Goal: Task Accomplishment & Management: Manage account settings

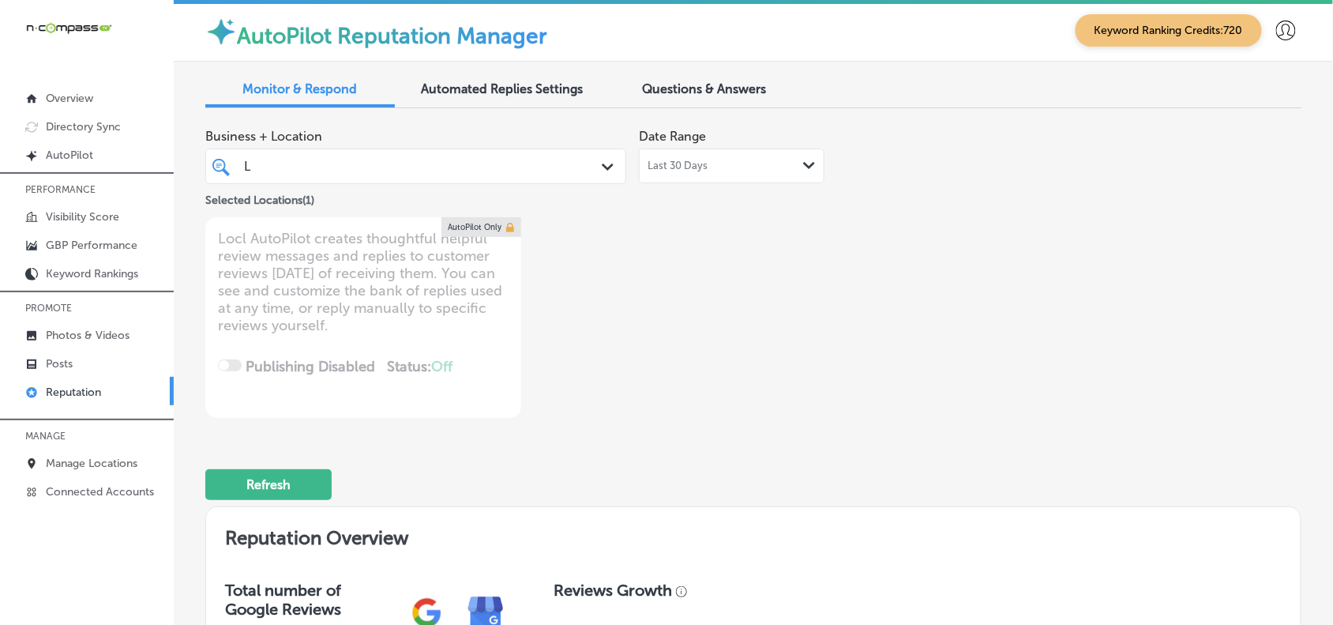
click at [430, 167] on div "L L" at bounding box center [398, 166] width 312 height 21
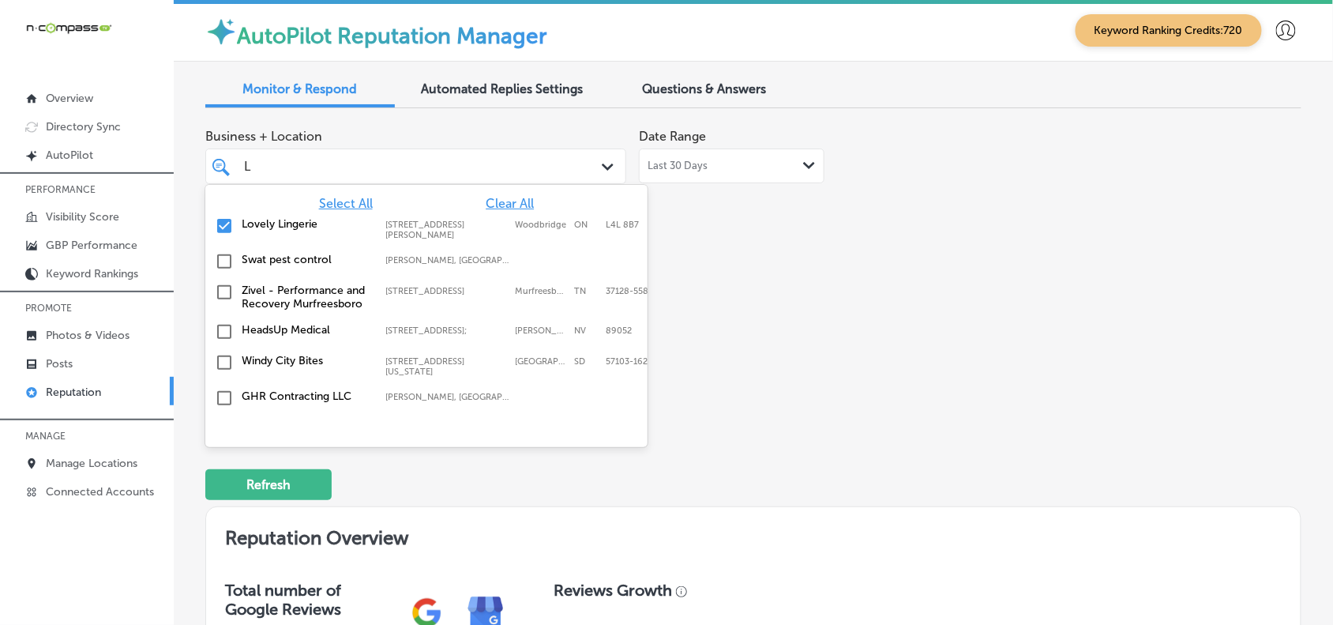
click at [505, 200] on span "Clear All" at bounding box center [510, 203] width 48 height 15
type textarea "x"
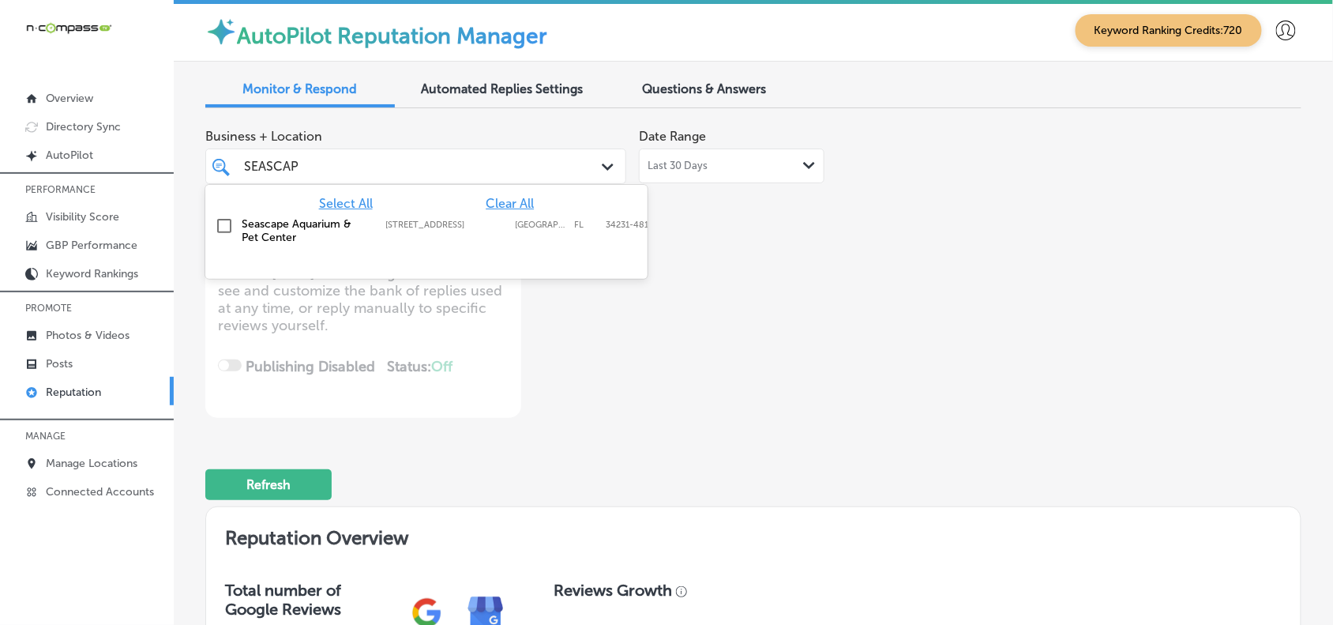
type input "SEASCAPE"
click at [450, 225] on label "[STREET_ADDRESS]" at bounding box center [446, 224] width 122 height 10
type textarea "x"
type input "SEASCAPE"
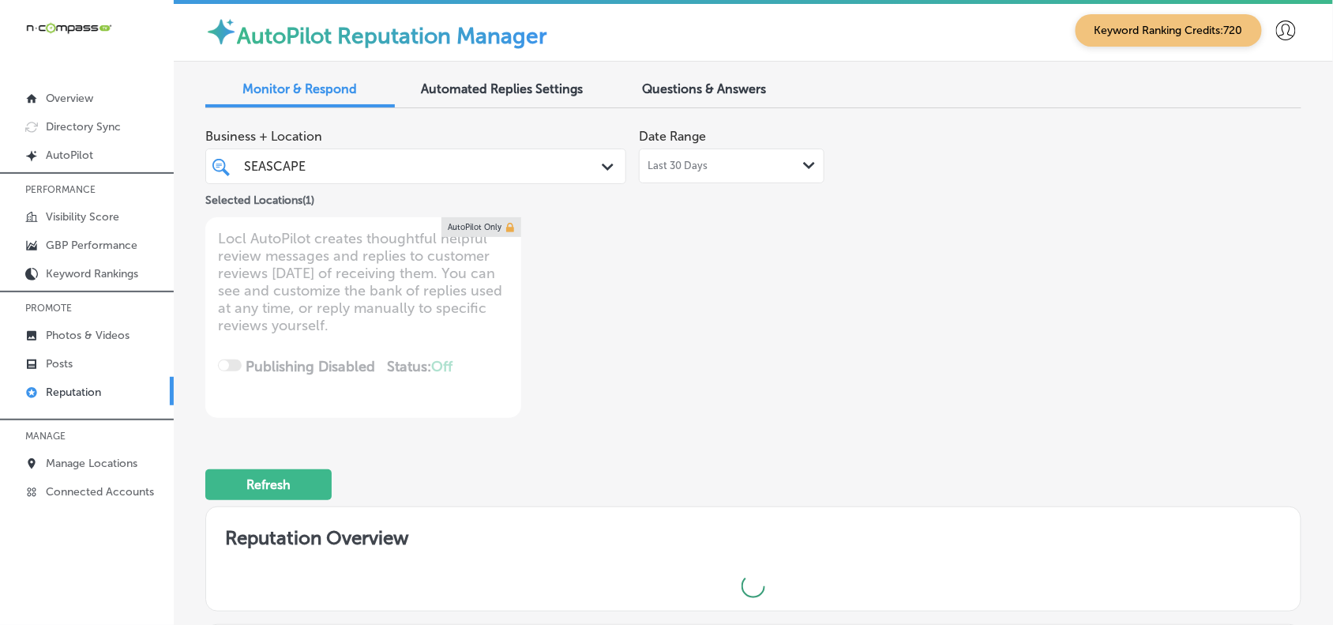
click at [910, 219] on div "Business + Location SEASCAPE SEASCAPE Path Created with Sketch. Selected Locati…" at bounding box center [753, 269] width 1096 height 297
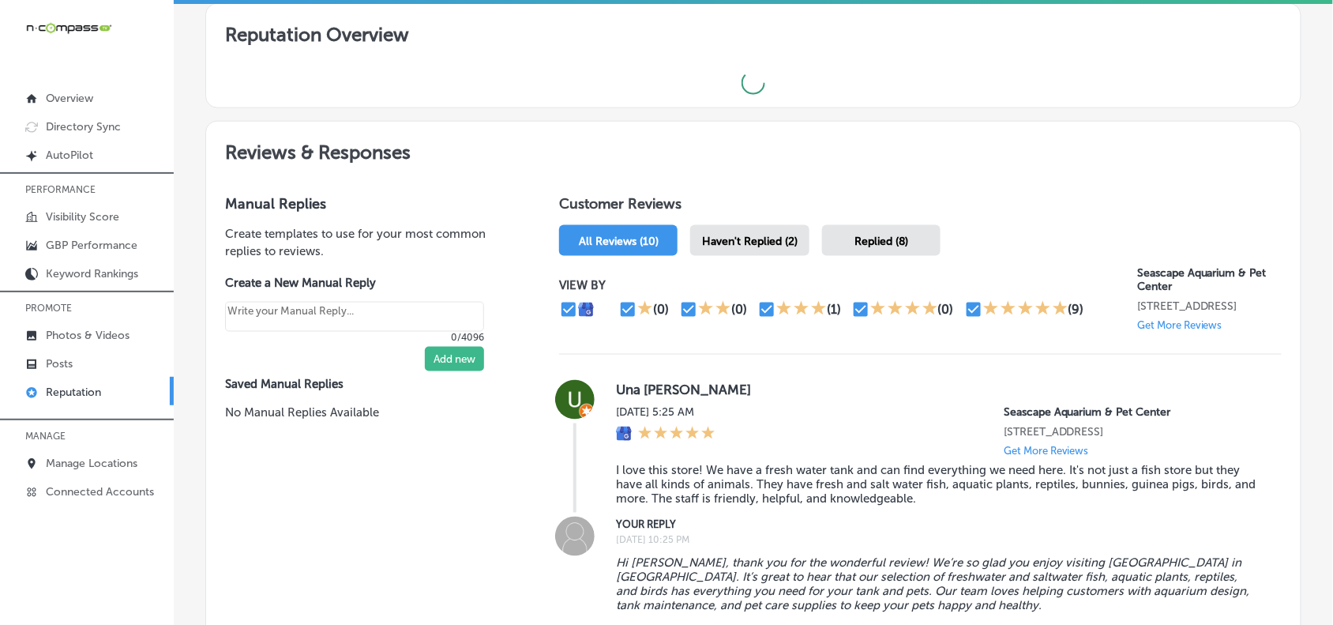
type textarea "x"
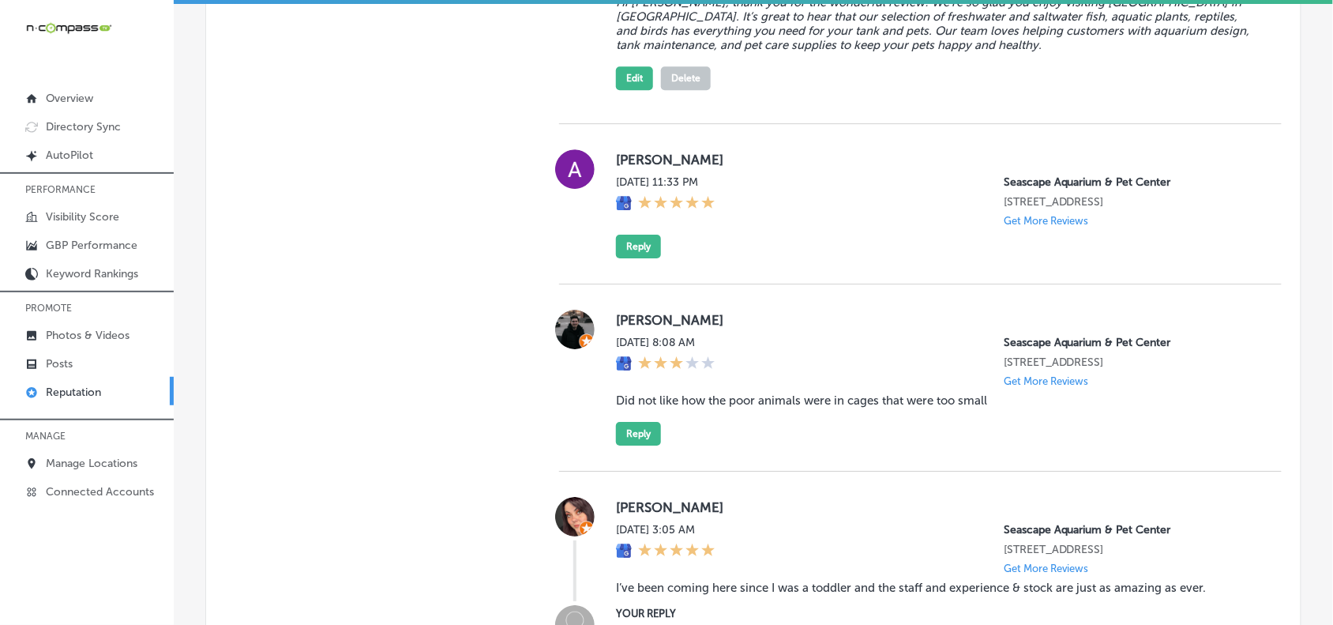
scroll to position [1386, 0]
click at [647, 444] on button "Reply" at bounding box center [638, 432] width 45 height 24
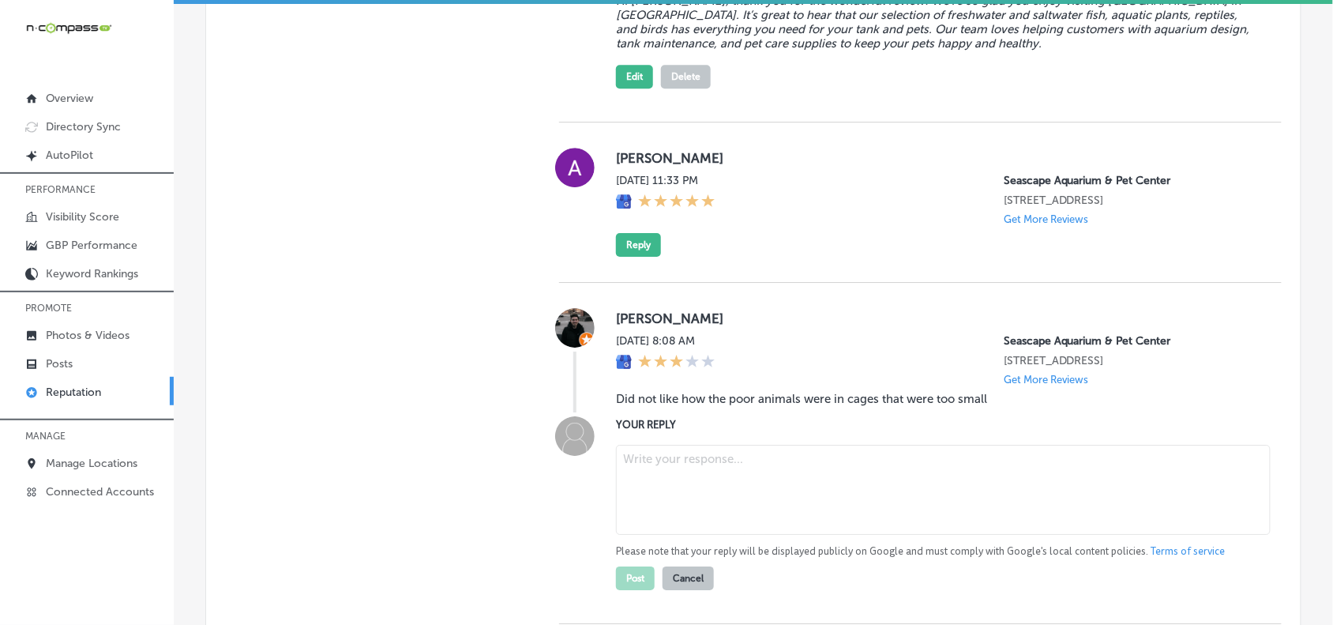
click at [707, 487] on textarea at bounding box center [943, 490] width 655 height 90
paste textarea "Hi [PERSON_NAME], we’re sorry to hear about your experience. At [GEOGRAPHIC_DAT…"
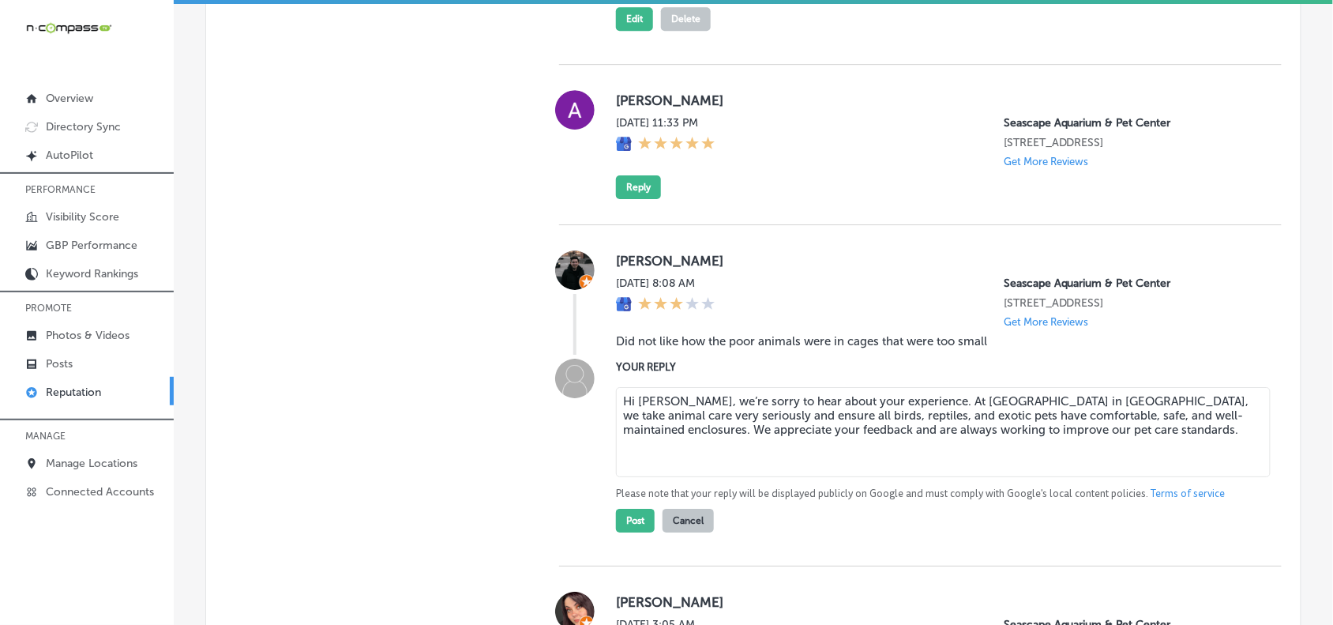
scroll to position [1446, 0]
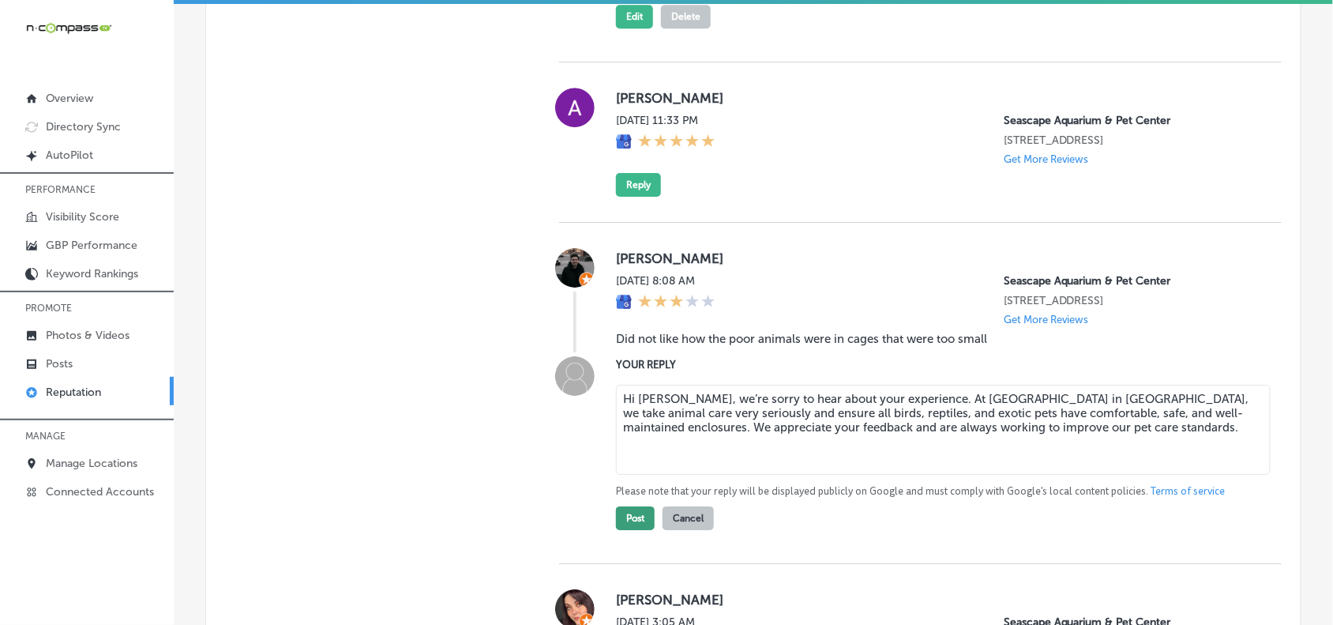
type textarea "Hi [PERSON_NAME], we’re sorry to hear about your experience. At [GEOGRAPHIC_DAT…"
click at [629, 530] on button "Post" at bounding box center [635, 518] width 39 height 24
type textarea "x"
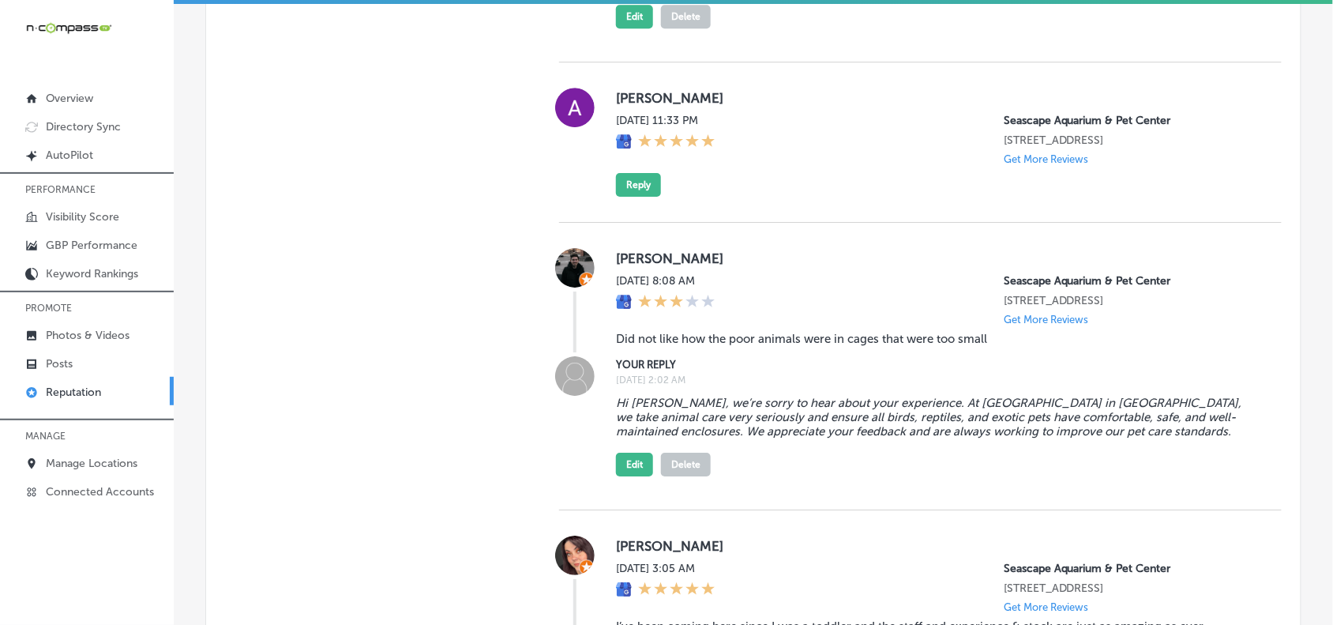
click at [617, 106] on label "[PERSON_NAME]" at bounding box center [936, 98] width 640 height 16
copy label "Amber"
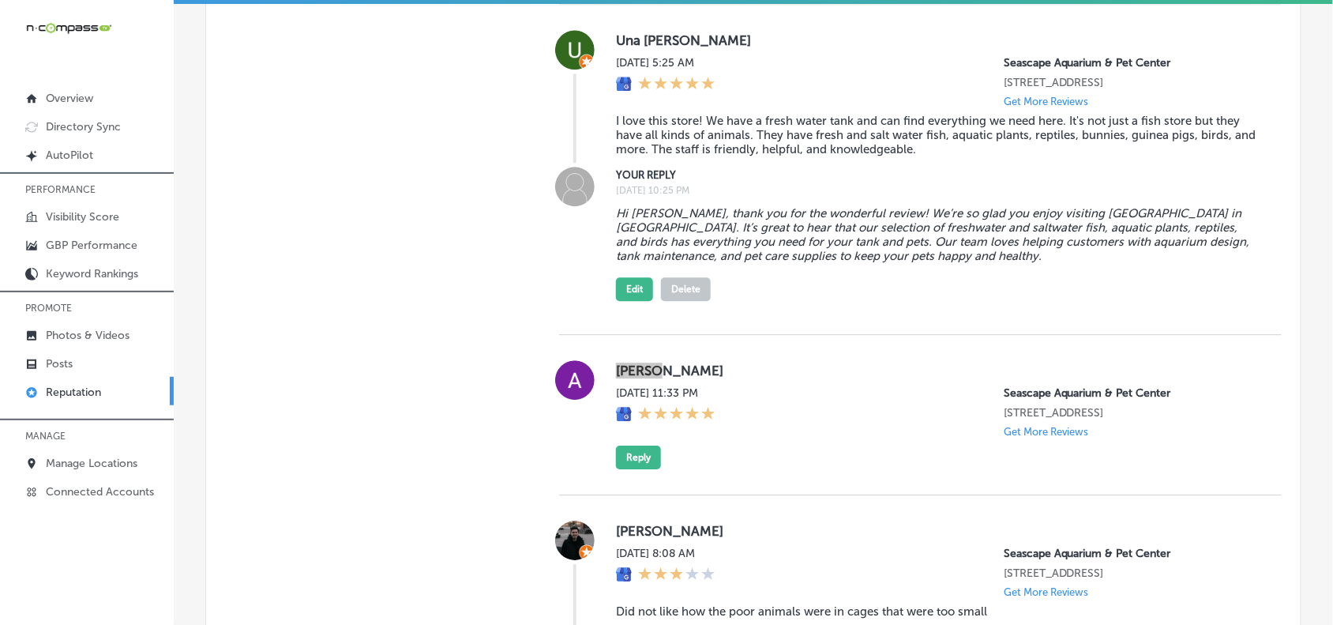
scroll to position [1173, 0]
click at [646, 467] on button "Reply" at bounding box center [638, 457] width 45 height 24
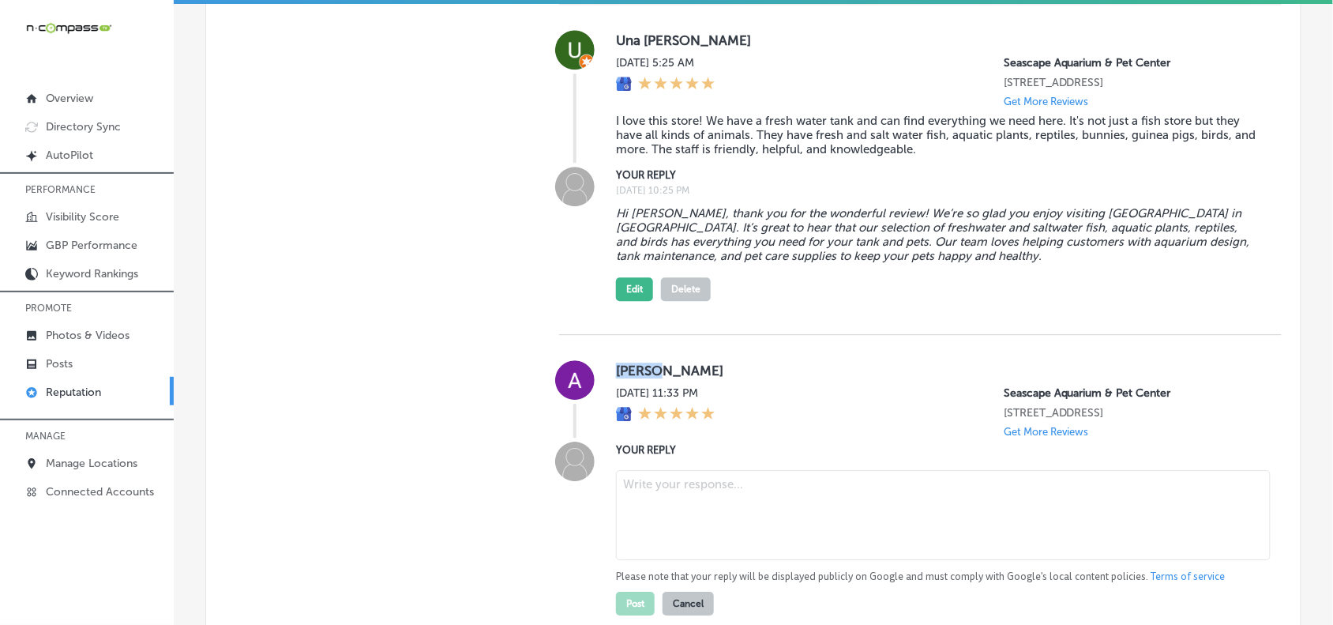
scroll to position [1171, 0]
click at [677, 505] on textarea at bounding box center [943, 517] width 655 height 90
paste textarea "Thank you, [PERSON_NAME], for the five-star review! We’re so glad you had a gre…"
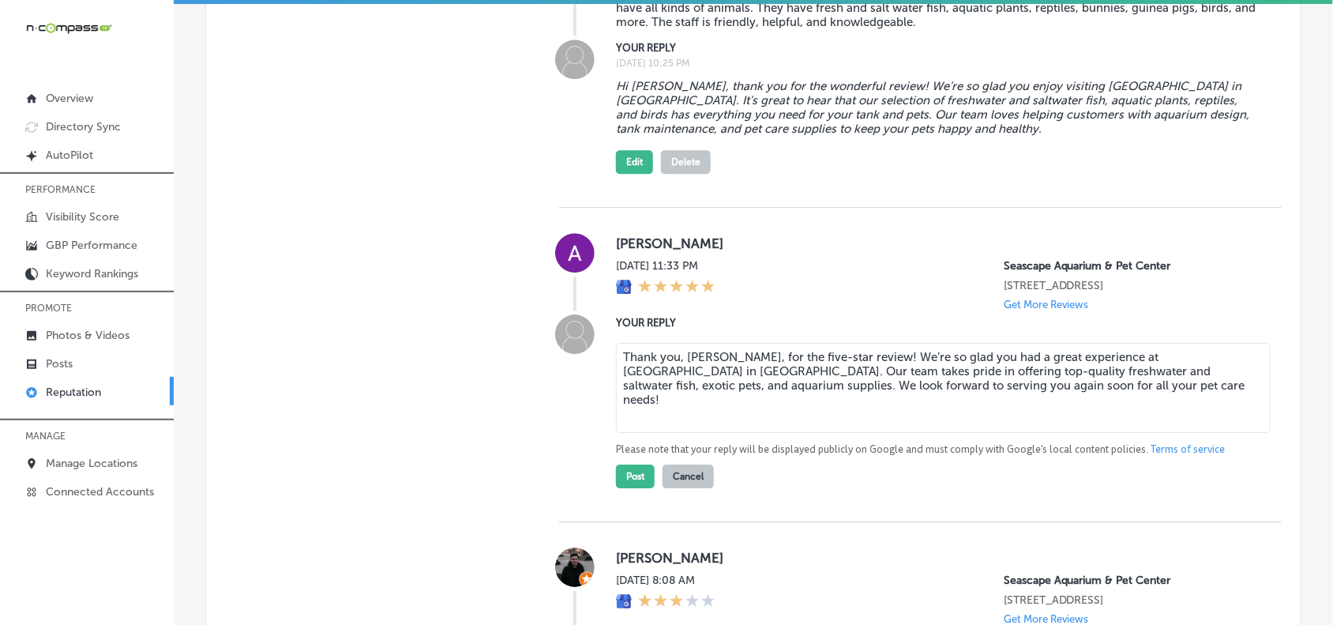
scroll to position [1301, 0]
type textarea "Thank you, [PERSON_NAME], for the five-star review! We’re so glad you had a gre…"
click at [640, 487] on button "Post" at bounding box center [635, 475] width 39 height 24
type textarea "x"
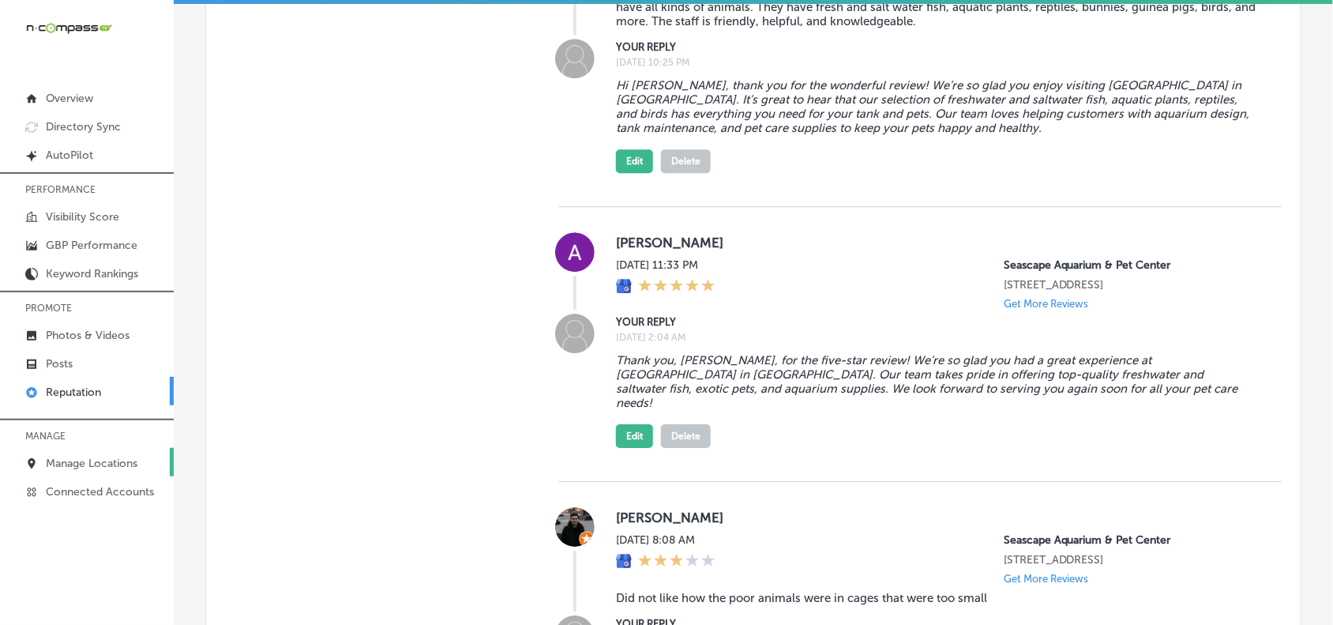
click at [101, 464] on p "Manage Locations" at bounding box center [92, 462] width 92 height 13
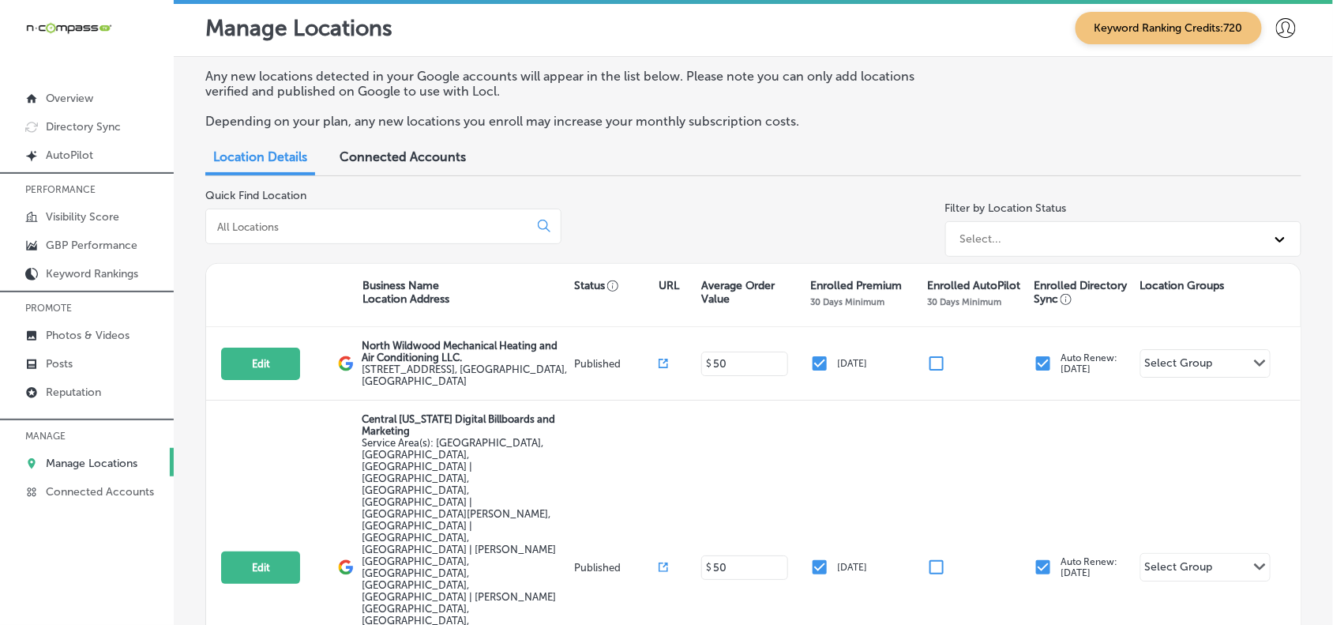
click at [336, 230] on input at bounding box center [371, 226] width 310 height 14
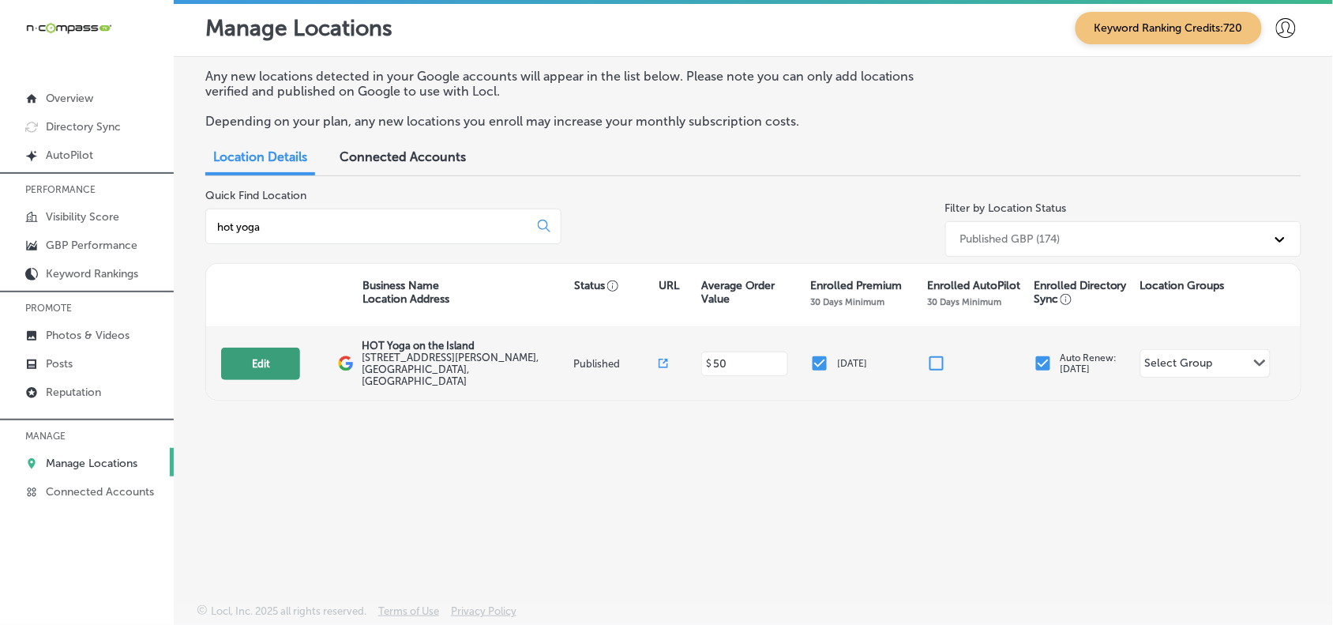
type input "hot yoga"
click at [245, 354] on button "Edit" at bounding box center [260, 363] width 79 height 32
select select "US"
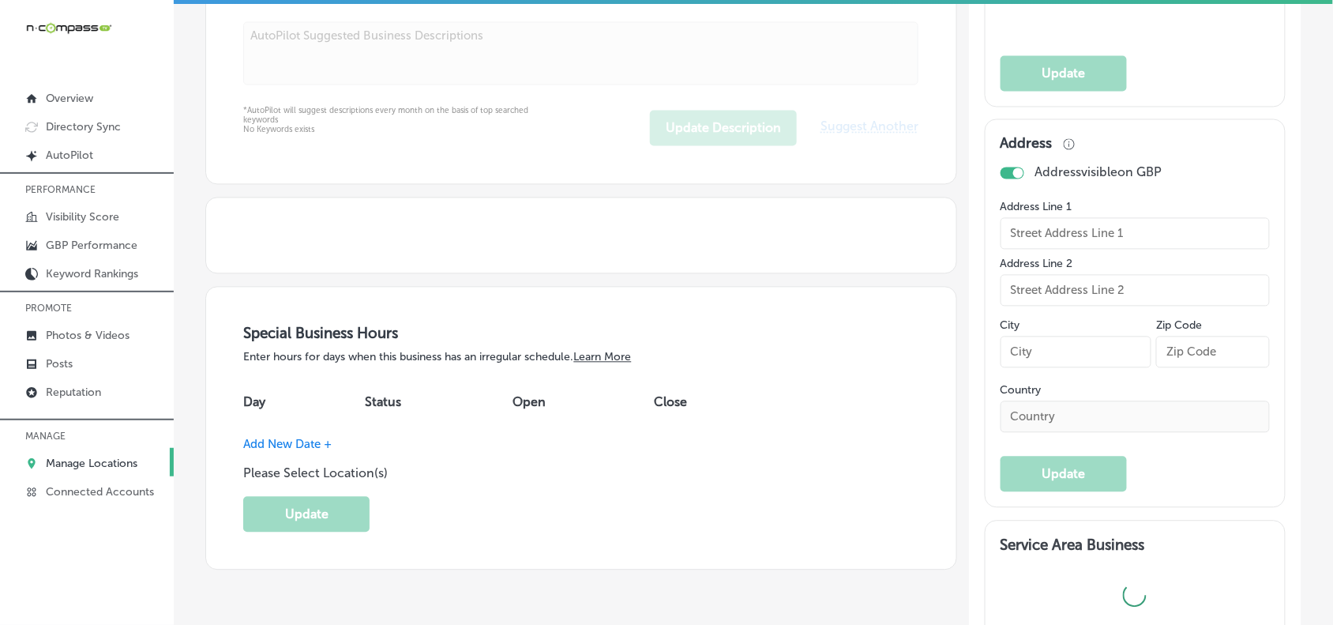
type input "HOT Yoga on the Island"
type input "[STREET_ADDRESS][PERSON_NAME]"
type input "[PERSON_NAME][GEOGRAPHIC_DATA]"
type input "32953"
type input "US"
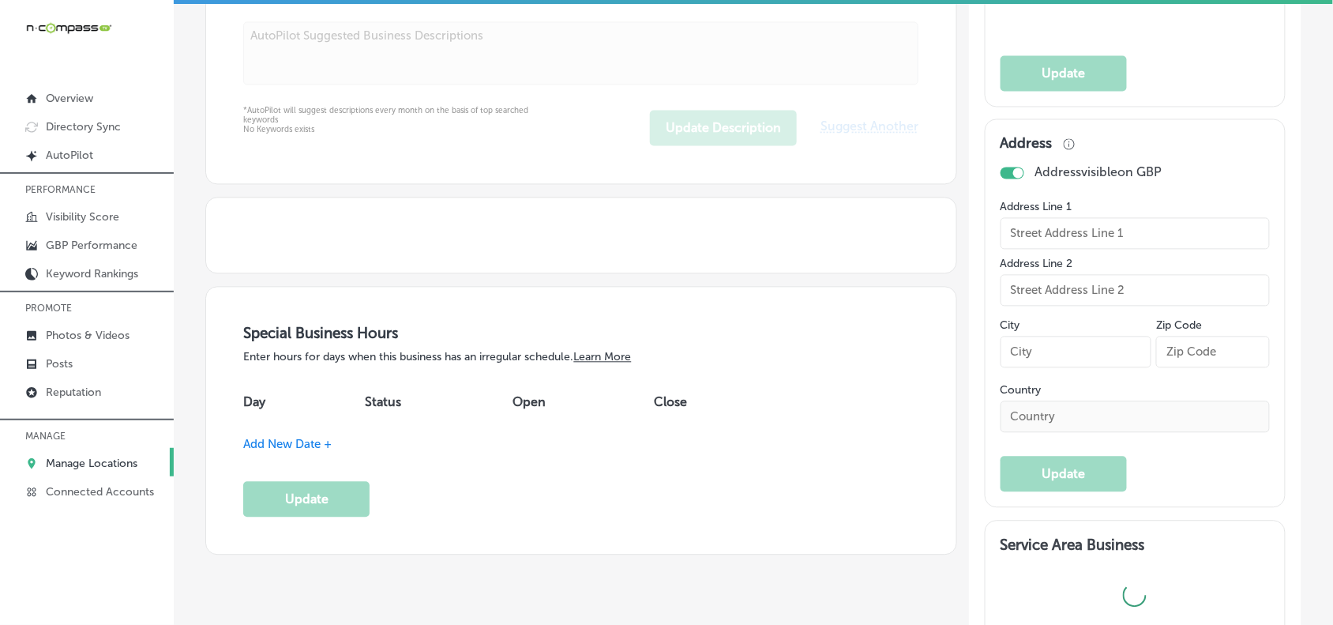
type input "[URL][DOMAIN_NAME]"
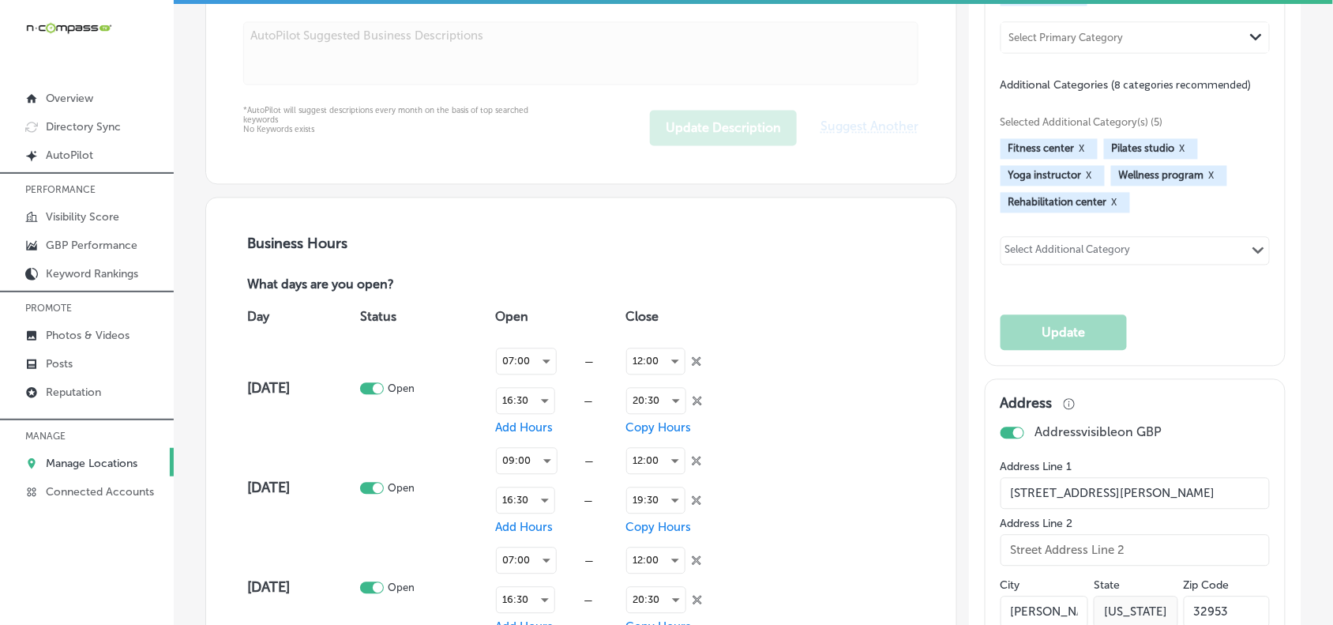
checkbox input "true"
type textarea "H.O.T. Yoga on the Island is your premiere yoga studio located in [GEOGRAPHIC_D…"
type input "[PHONE_NUMBER]"
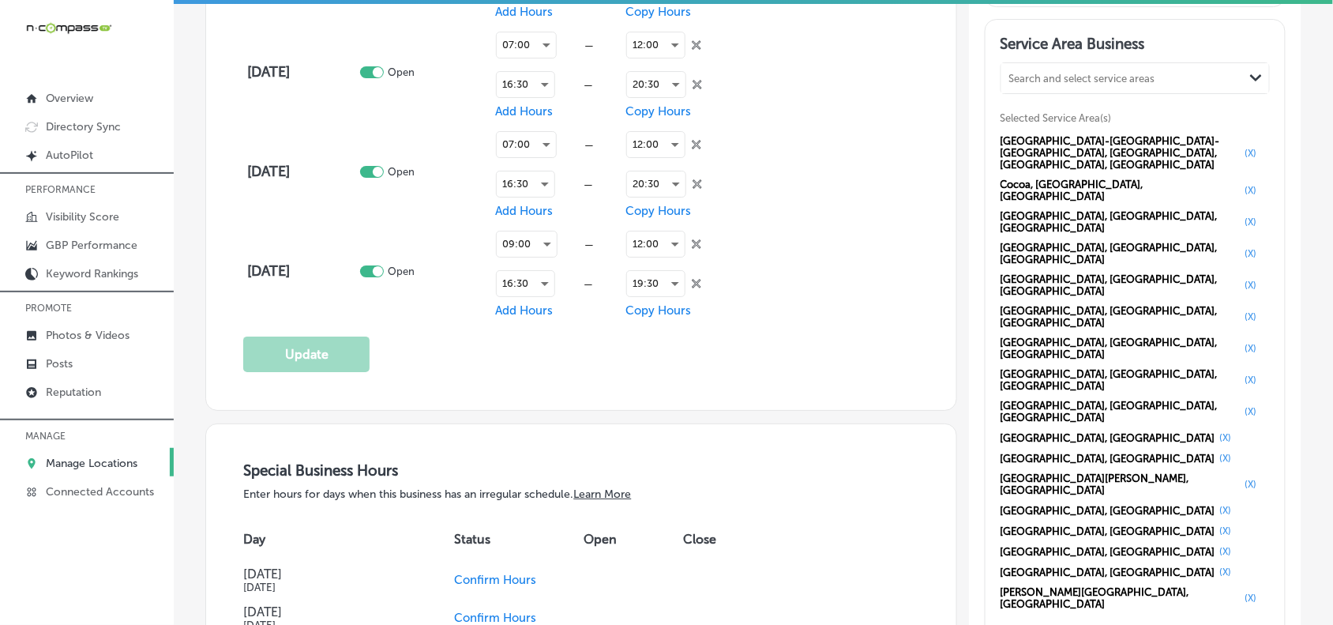
scroll to position [1613, 0]
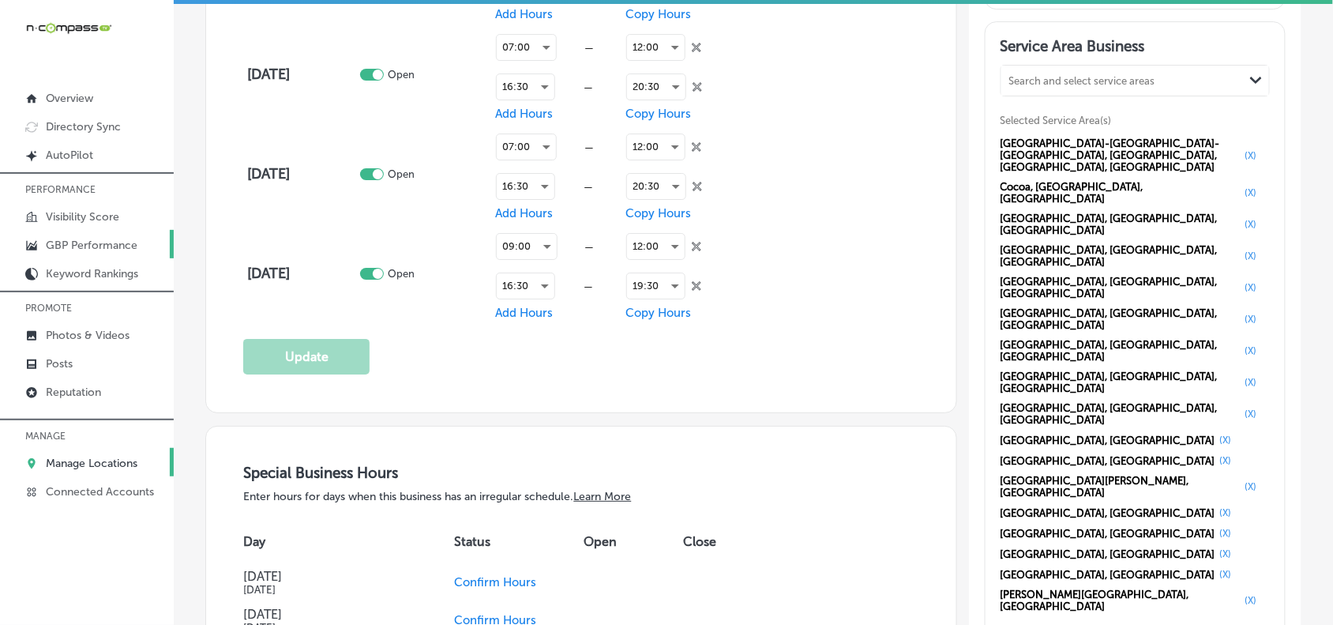
click at [85, 242] on p "GBP Performance" at bounding box center [92, 244] width 92 height 13
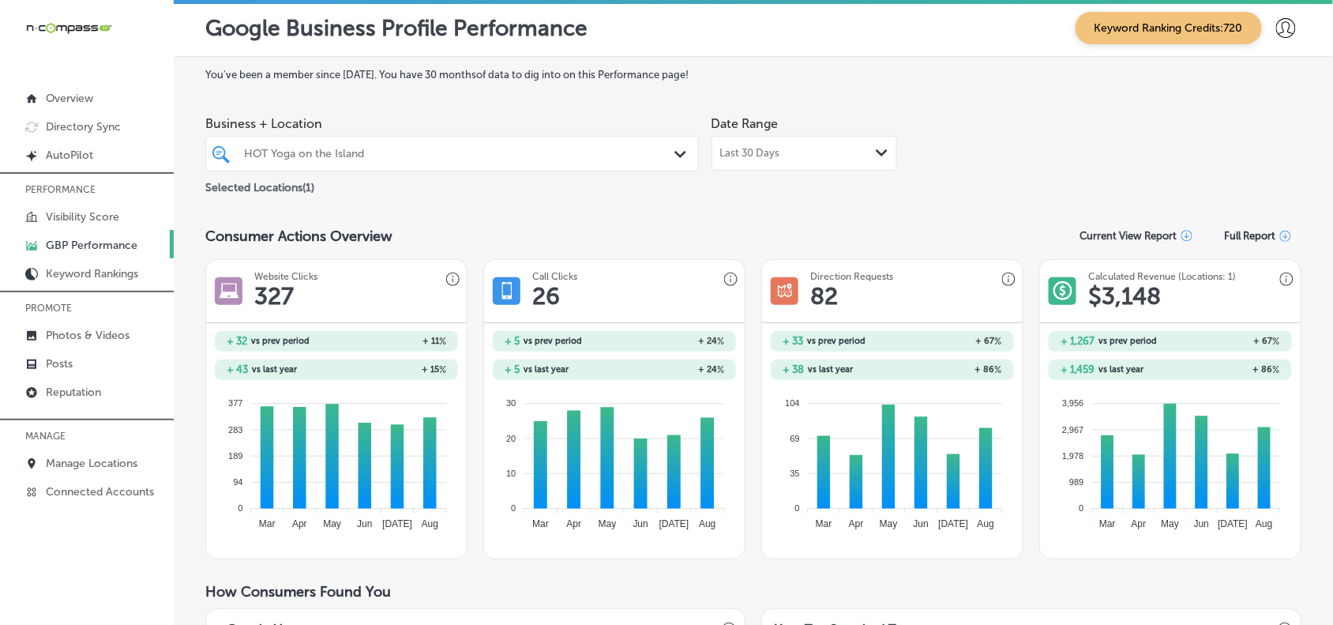
click at [767, 159] on span "Last 30 Days" at bounding box center [750, 153] width 60 height 13
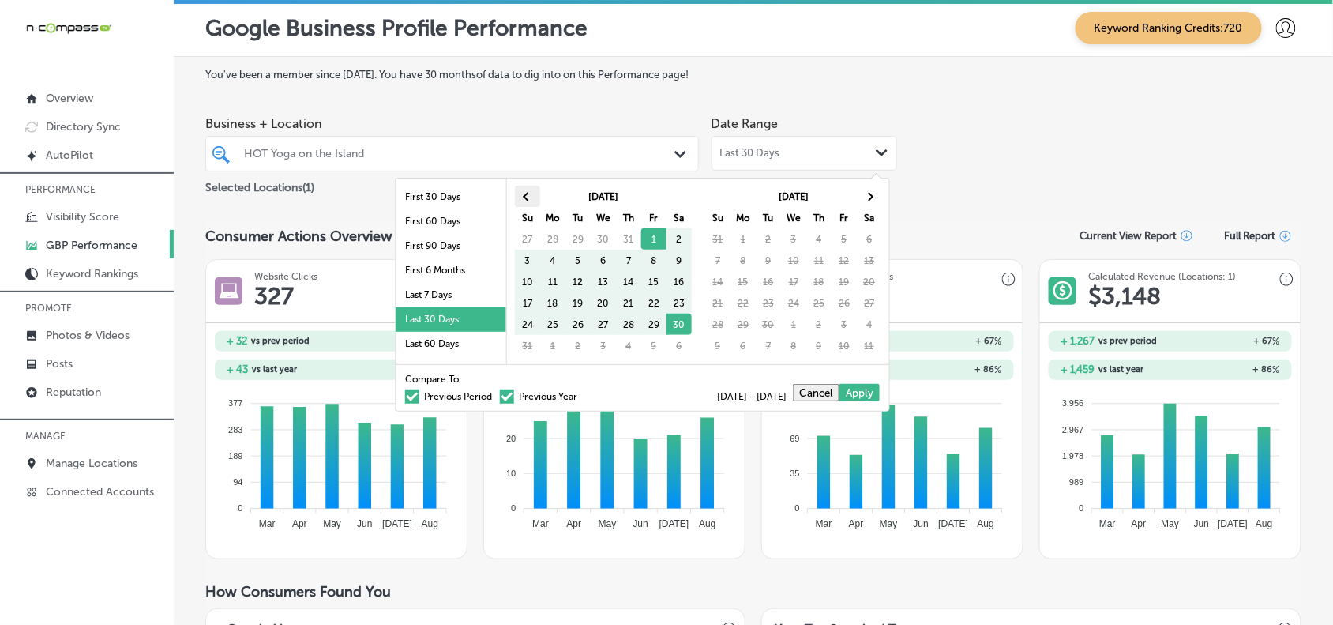
click at [534, 198] on th at bounding box center [527, 196] width 25 height 21
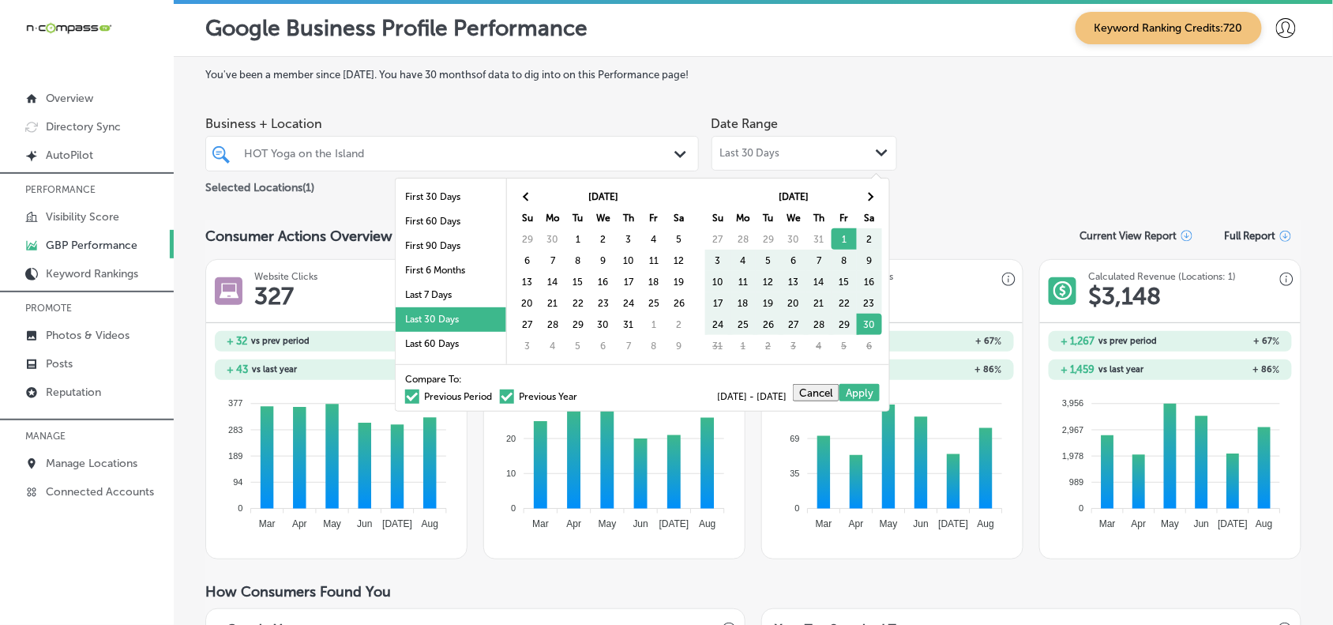
click at [534, 198] on th at bounding box center [527, 196] width 25 height 21
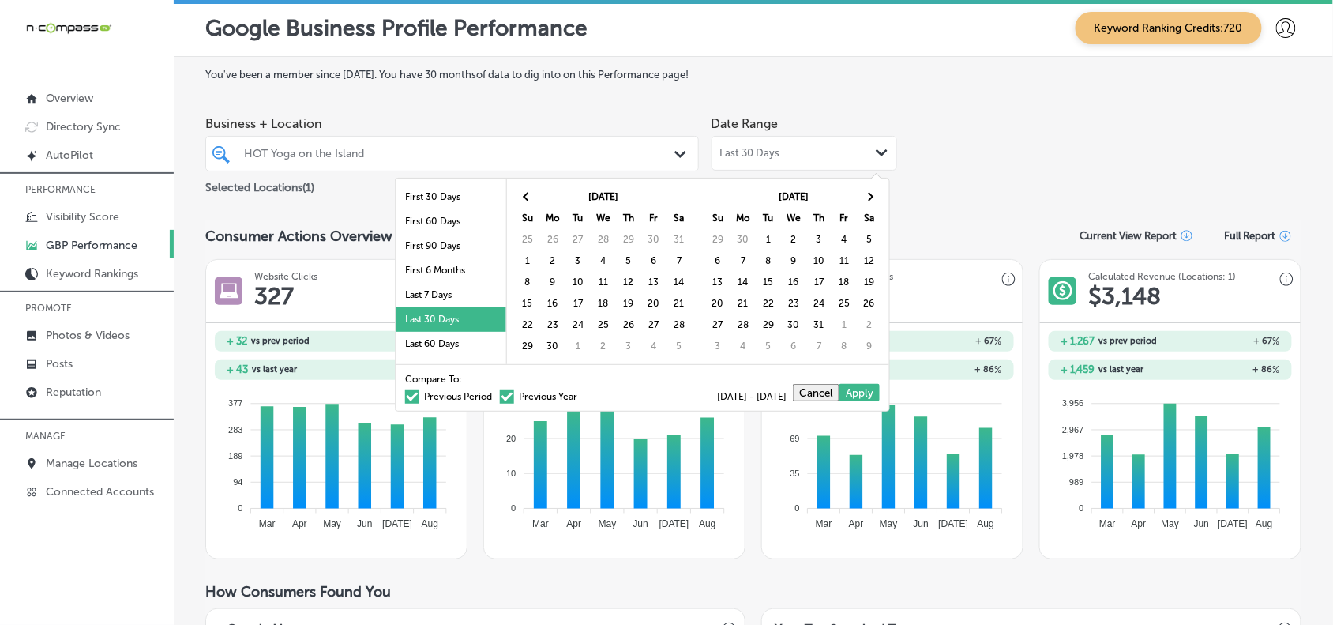
click at [534, 198] on th at bounding box center [527, 196] width 25 height 21
click at [878, 199] on th at bounding box center [869, 196] width 25 height 21
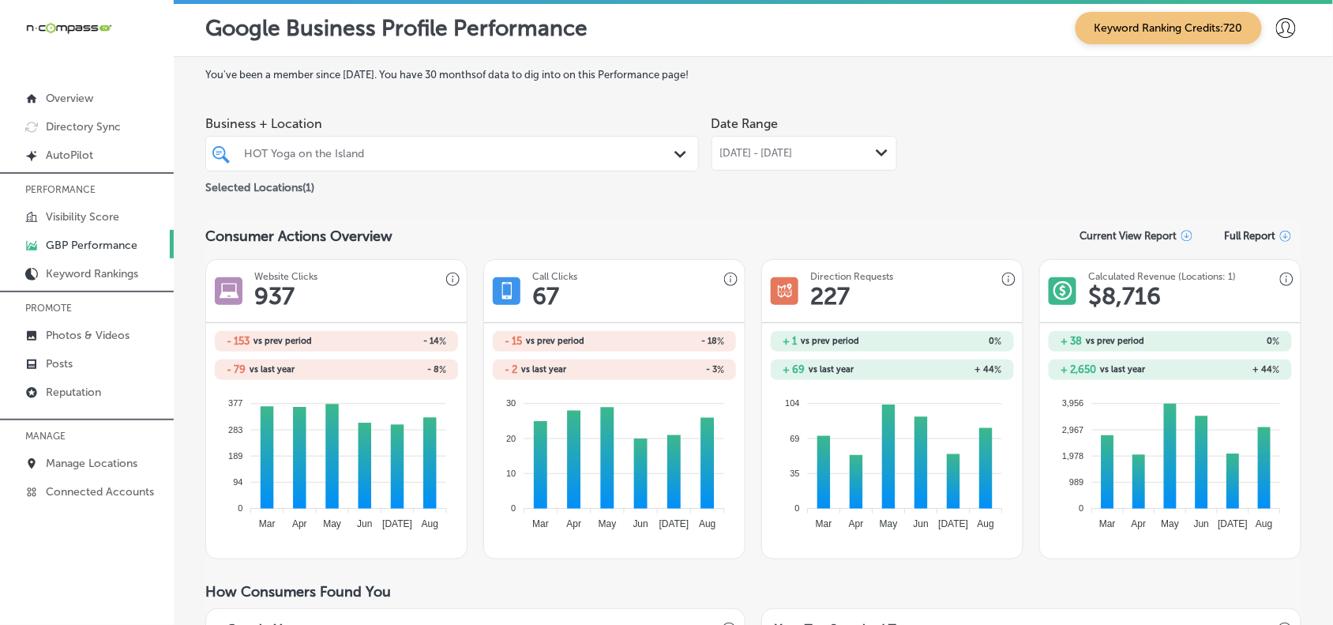
click at [793, 150] on span "[DATE] - [DATE]" at bounding box center [756, 153] width 73 height 13
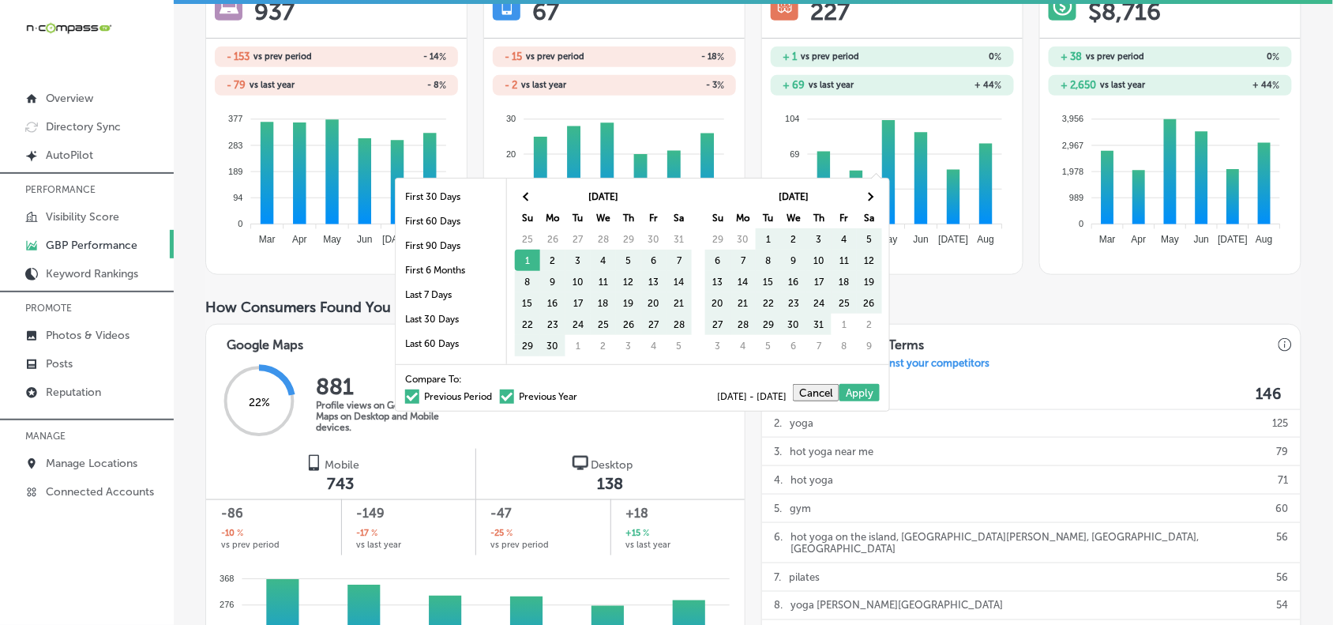
scroll to position [284, 0]
click at [405, 401] on span at bounding box center [412, 396] width 14 height 14
click at [495, 394] on input "Previous Period" at bounding box center [495, 394] width 0 height 0
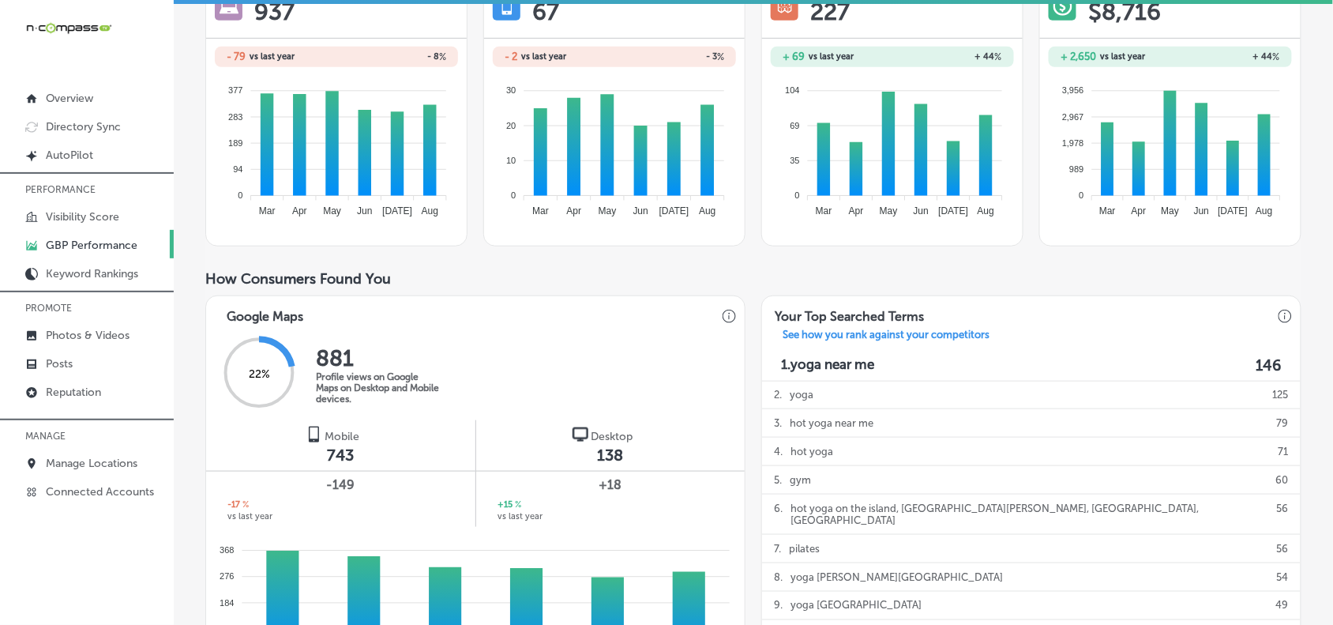
scroll to position [0, 0]
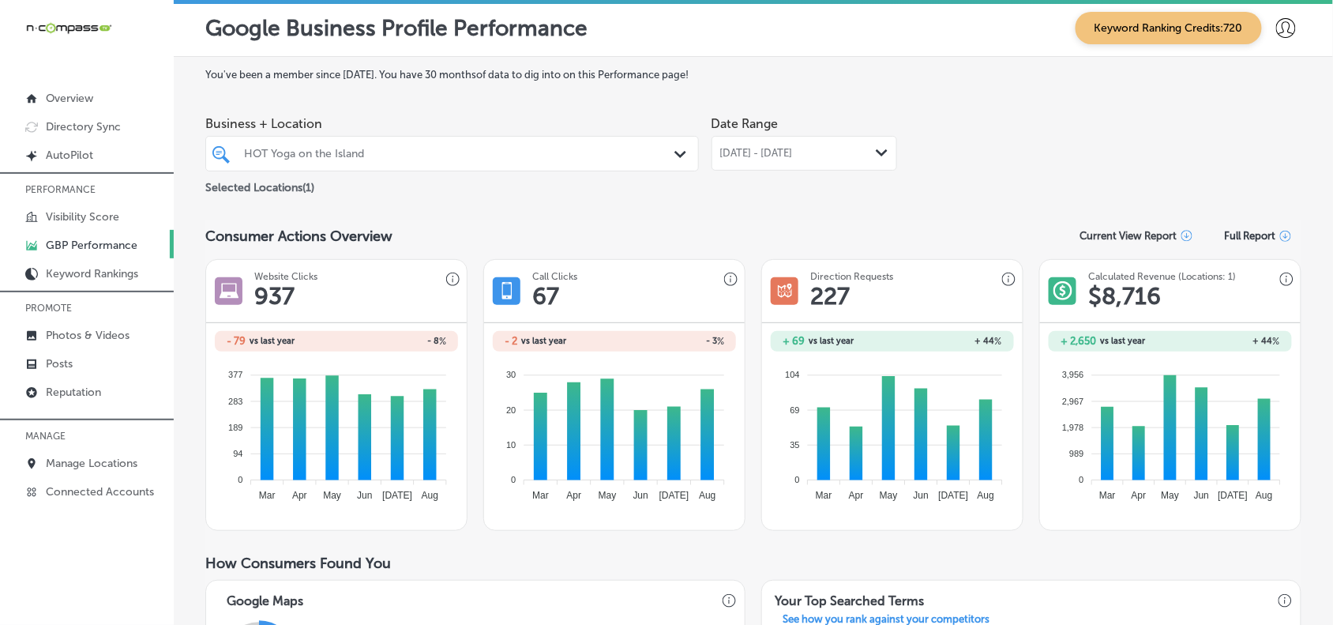
click at [767, 154] on span "[DATE] - [DATE]" at bounding box center [756, 153] width 73 height 13
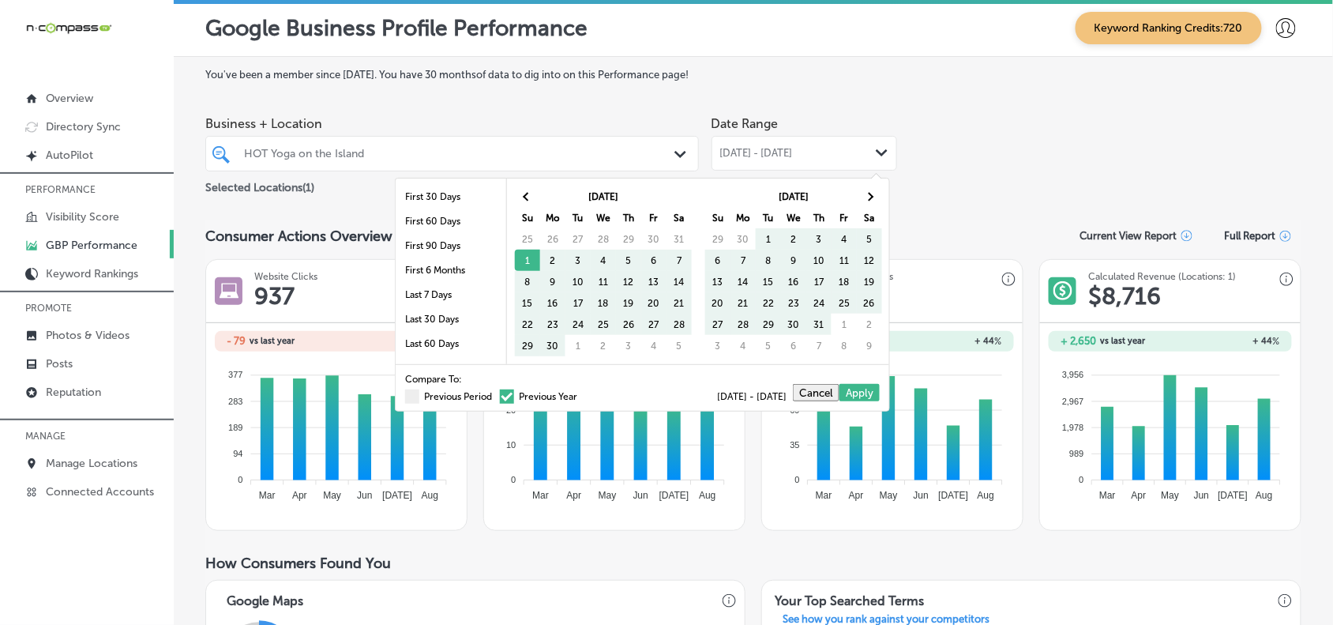
click at [500, 401] on span at bounding box center [507, 396] width 14 height 14
click at [580, 394] on input "Previous Year" at bounding box center [580, 394] width 0 height 0
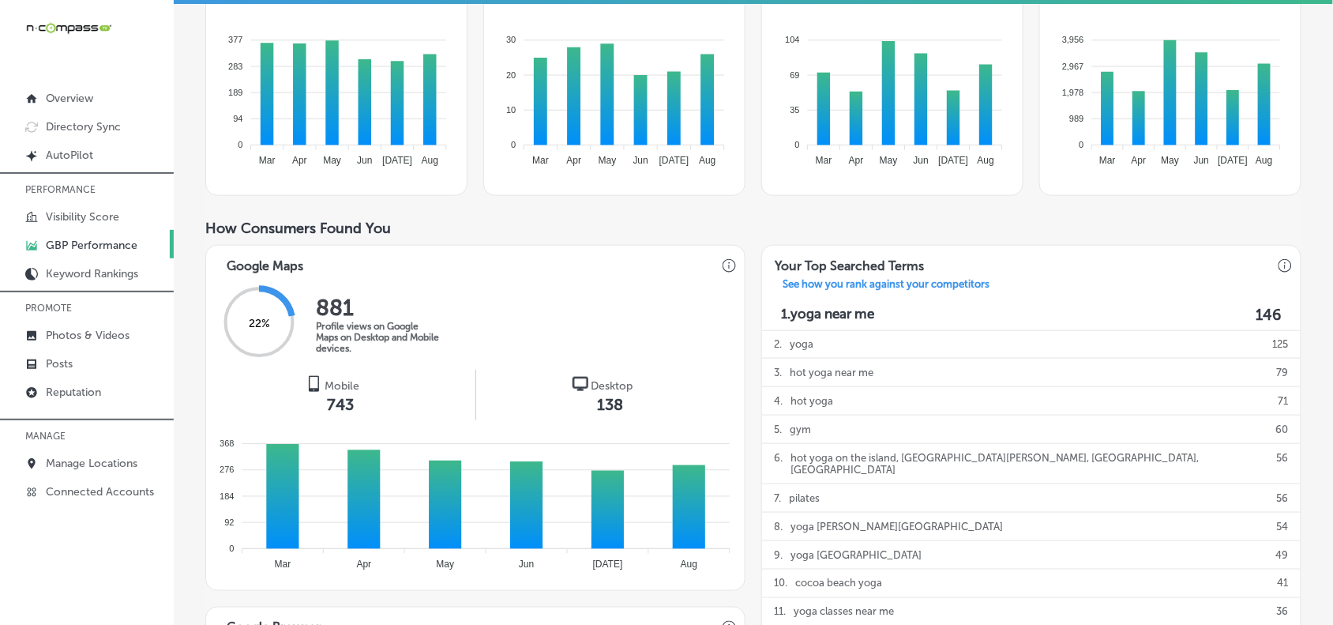
scroll to position [358, 0]
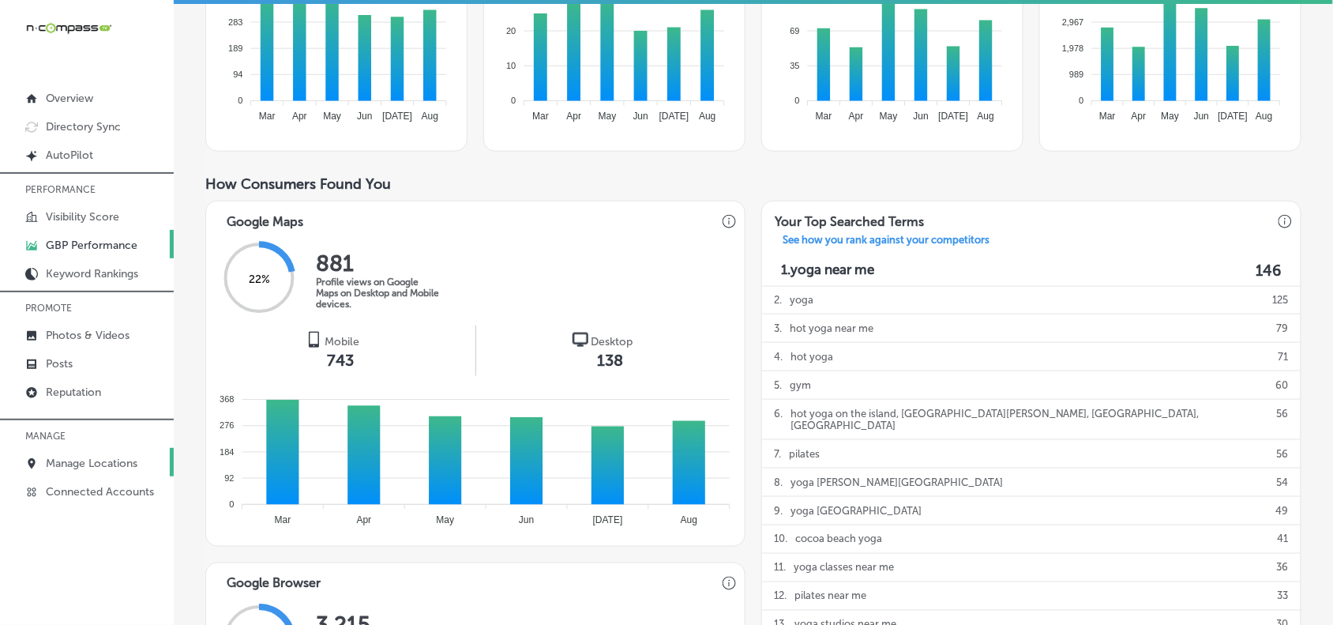
click at [77, 467] on p "Manage Locations" at bounding box center [92, 462] width 92 height 13
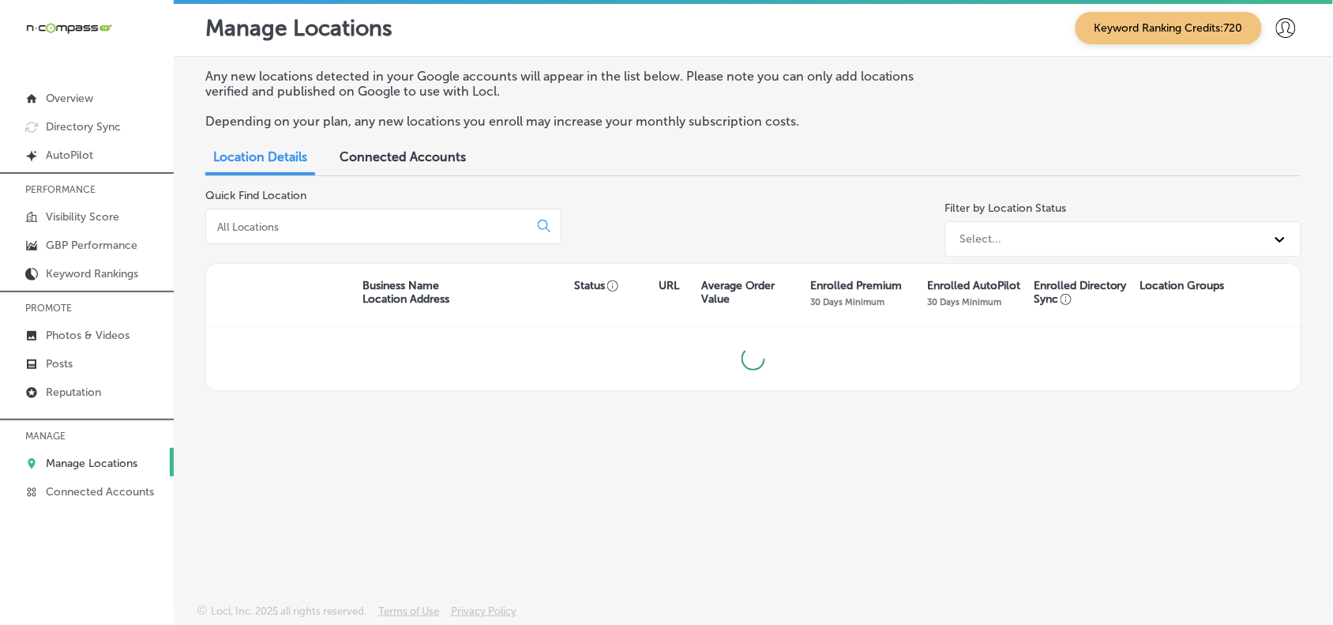
click at [354, 231] on input at bounding box center [371, 226] width 310 height 14
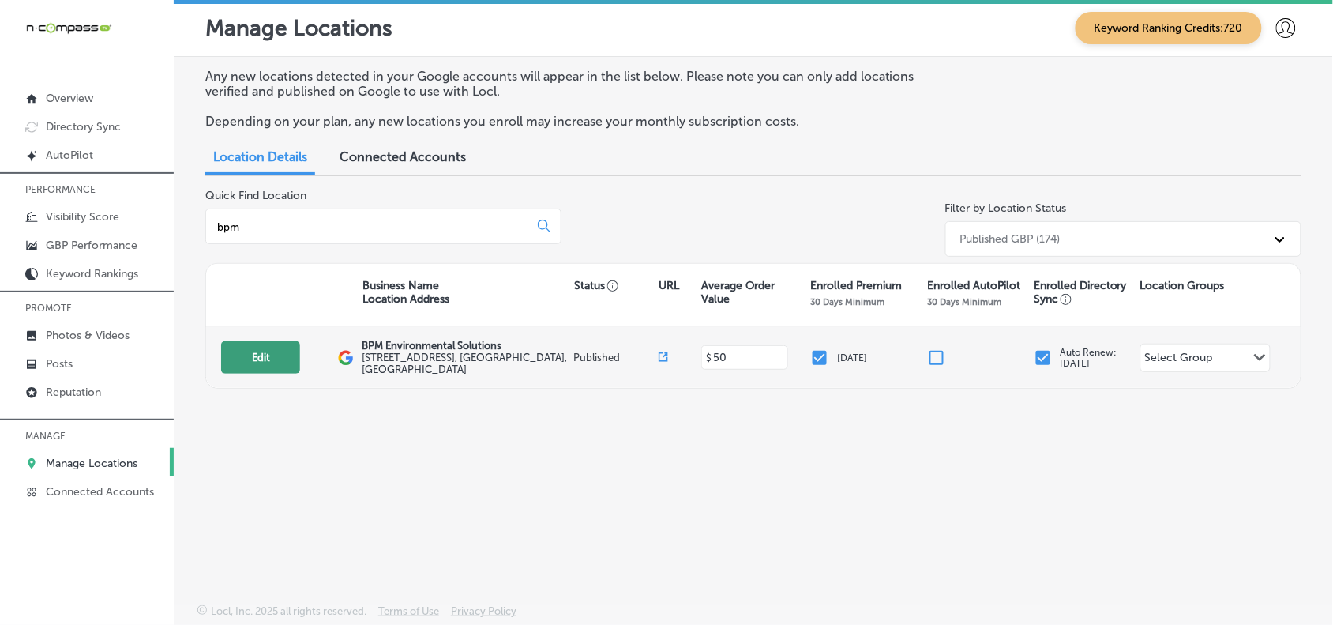
type input "bpm"
click at [255, 367] on button "Edit" at bounding box center [260, 357] width 79 height 32
select select "US"
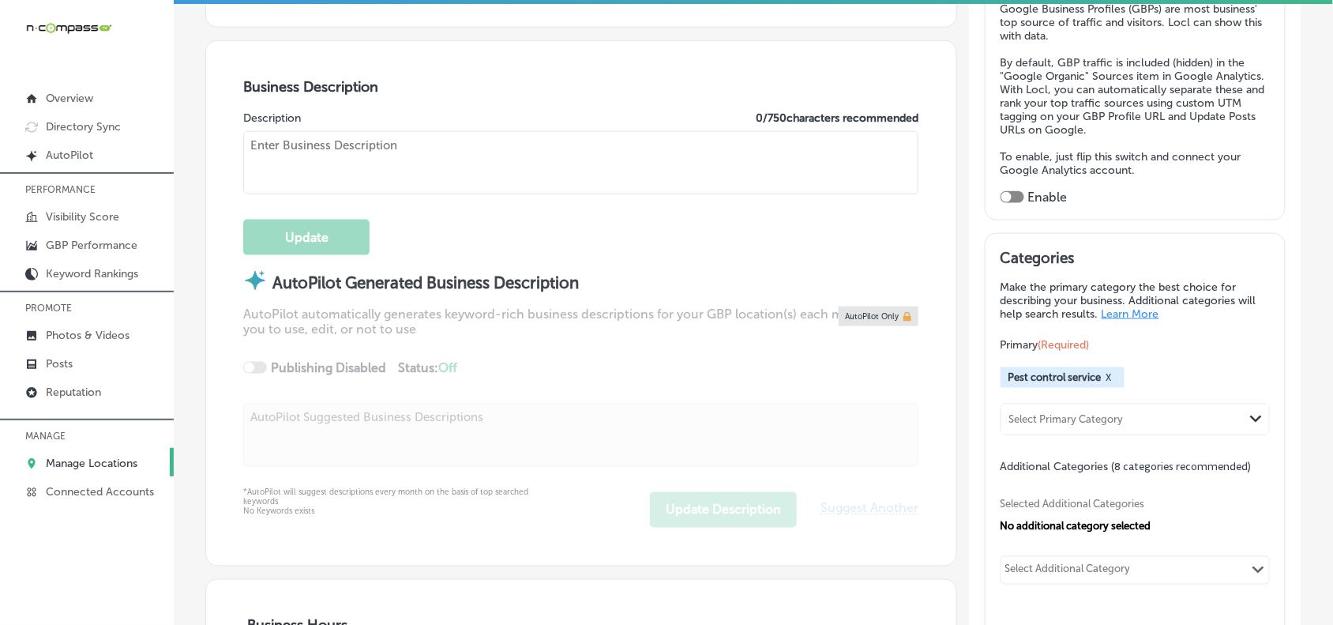
checkbox input "true"
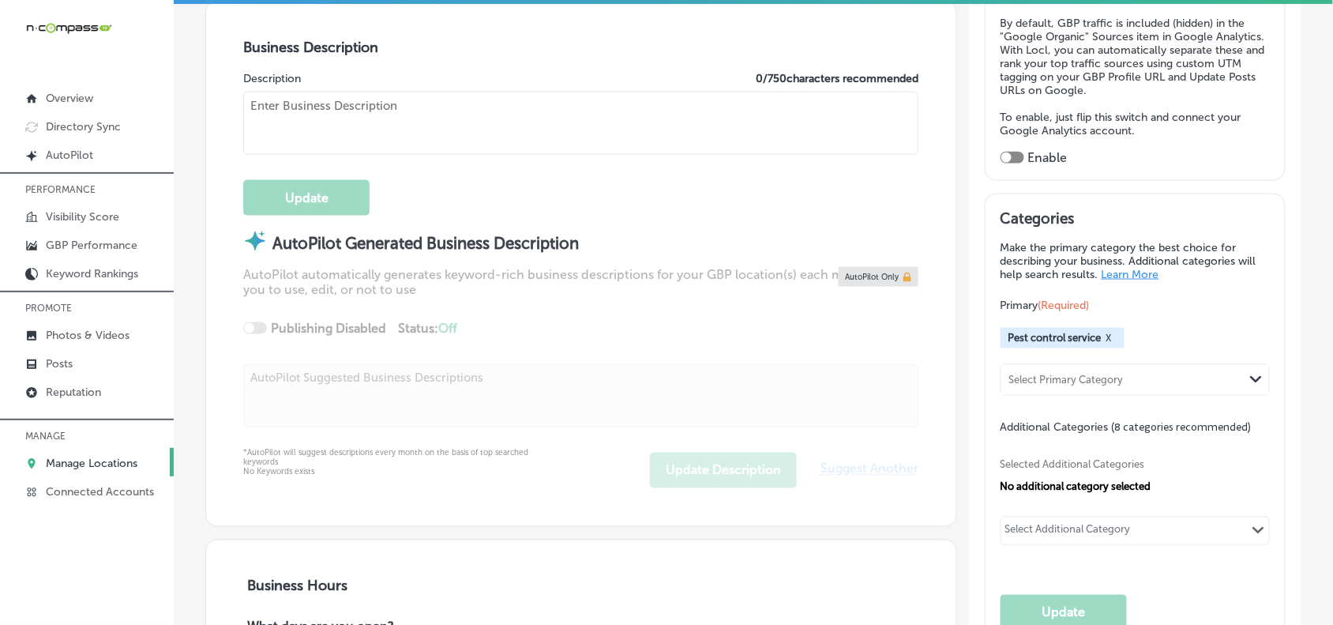
type input "BPM Environmental Solutions"
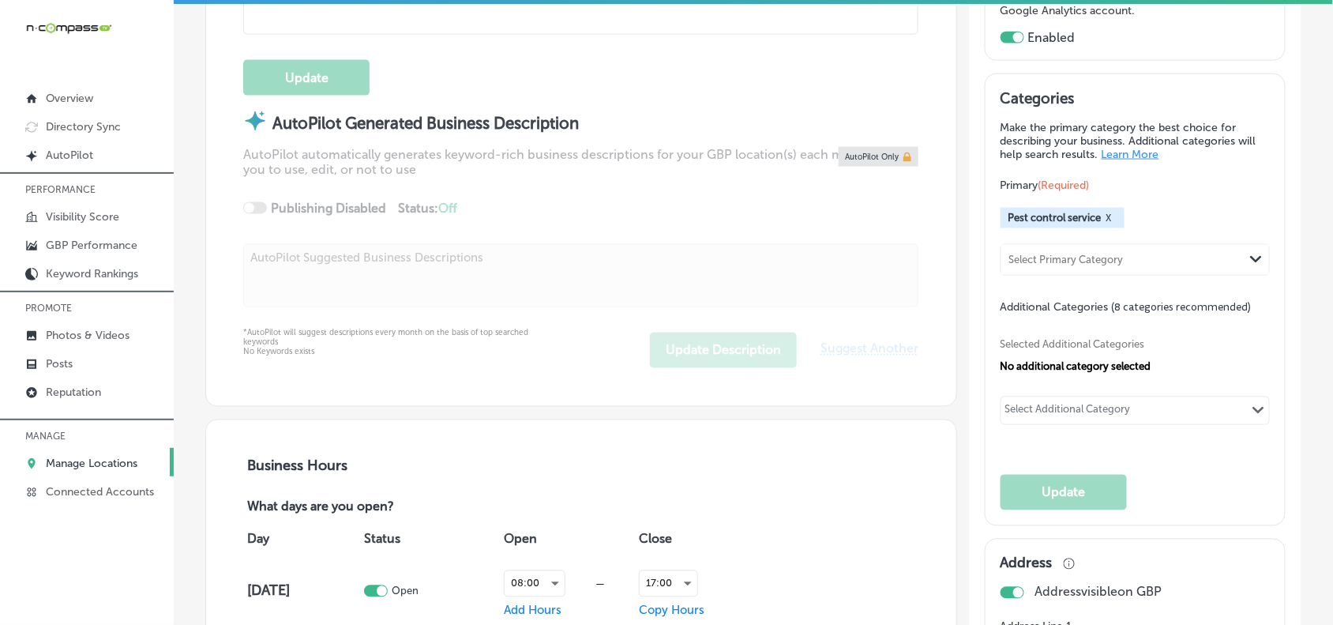
type input "[STREET_ADDRESS]"
type input "[GEOGRAPHIC_DATA]"
type input "33156"
type input "US"
type input "[URL][DOMAIN_NAME]"
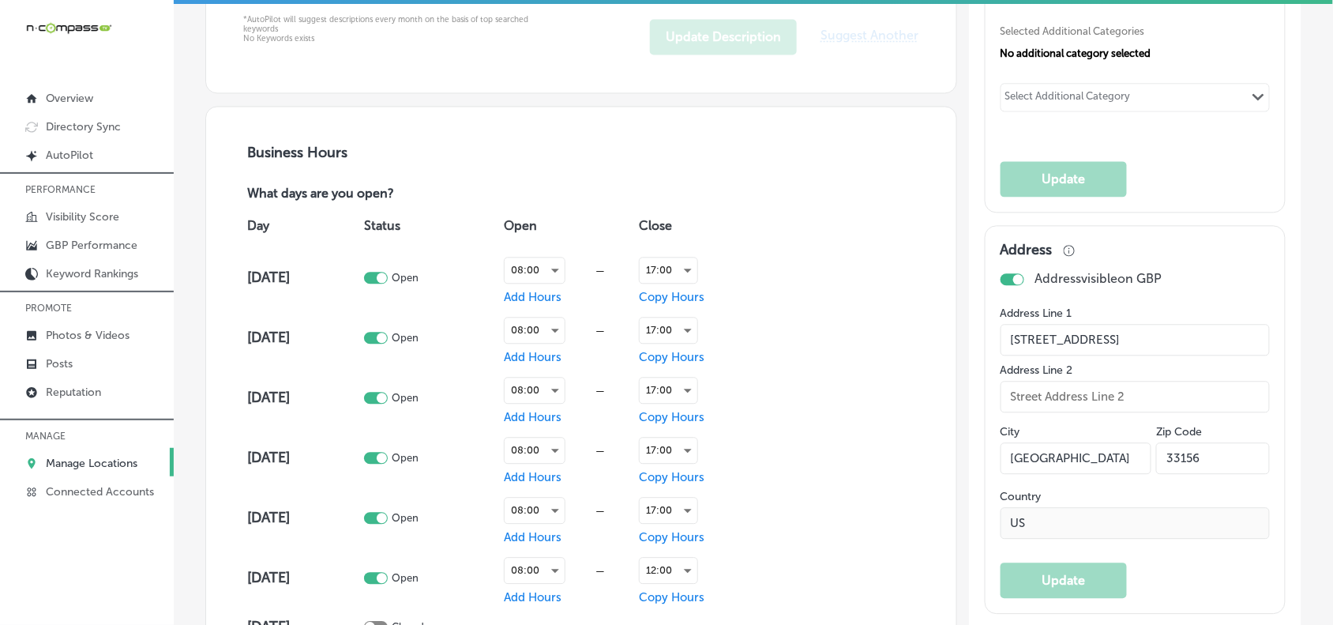
type textarea "BPM Environmental Solutions, located in [GEOGRAPHIC_DATA], specializes in tent …"
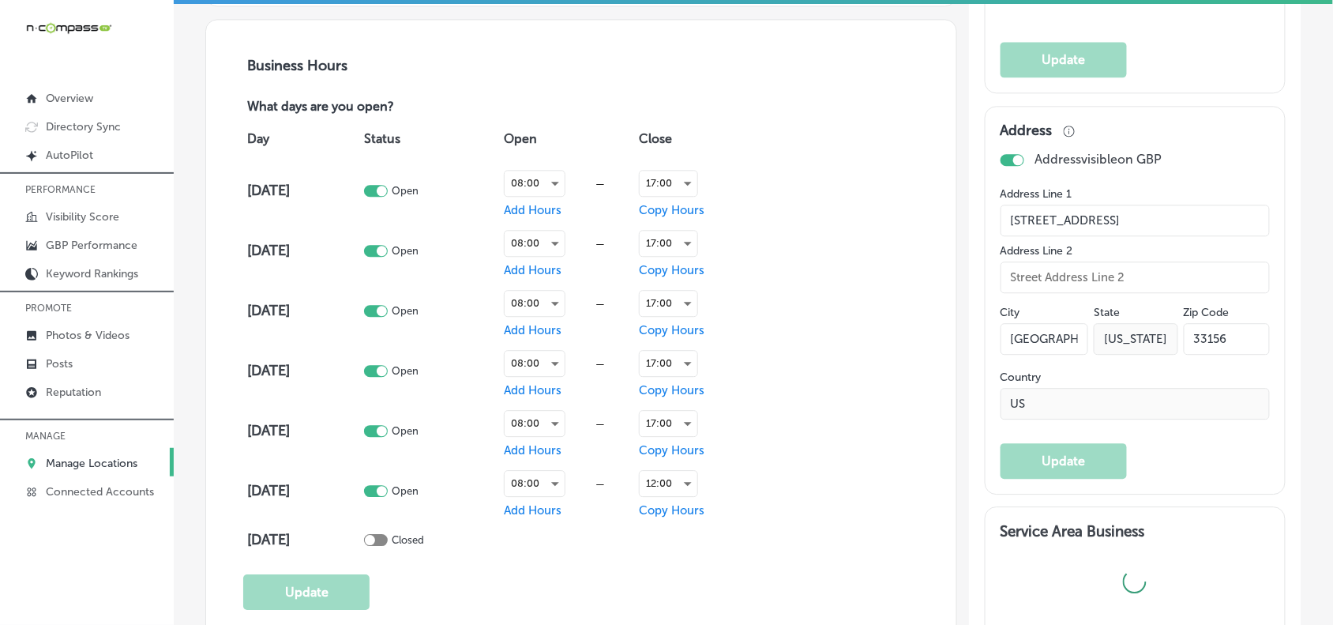
type input "[PHONE_NUMBER]"
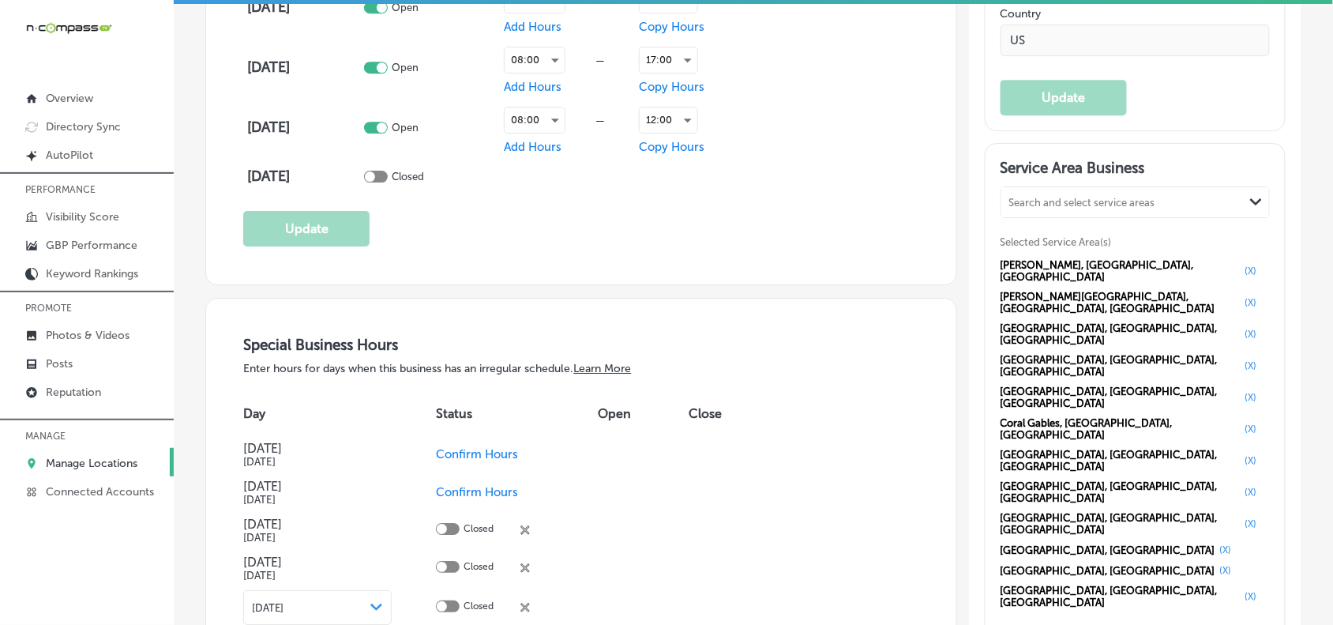
scroll to position [1430, 0]
